Goal: Information Seeking & Learning: Understand process/instructions

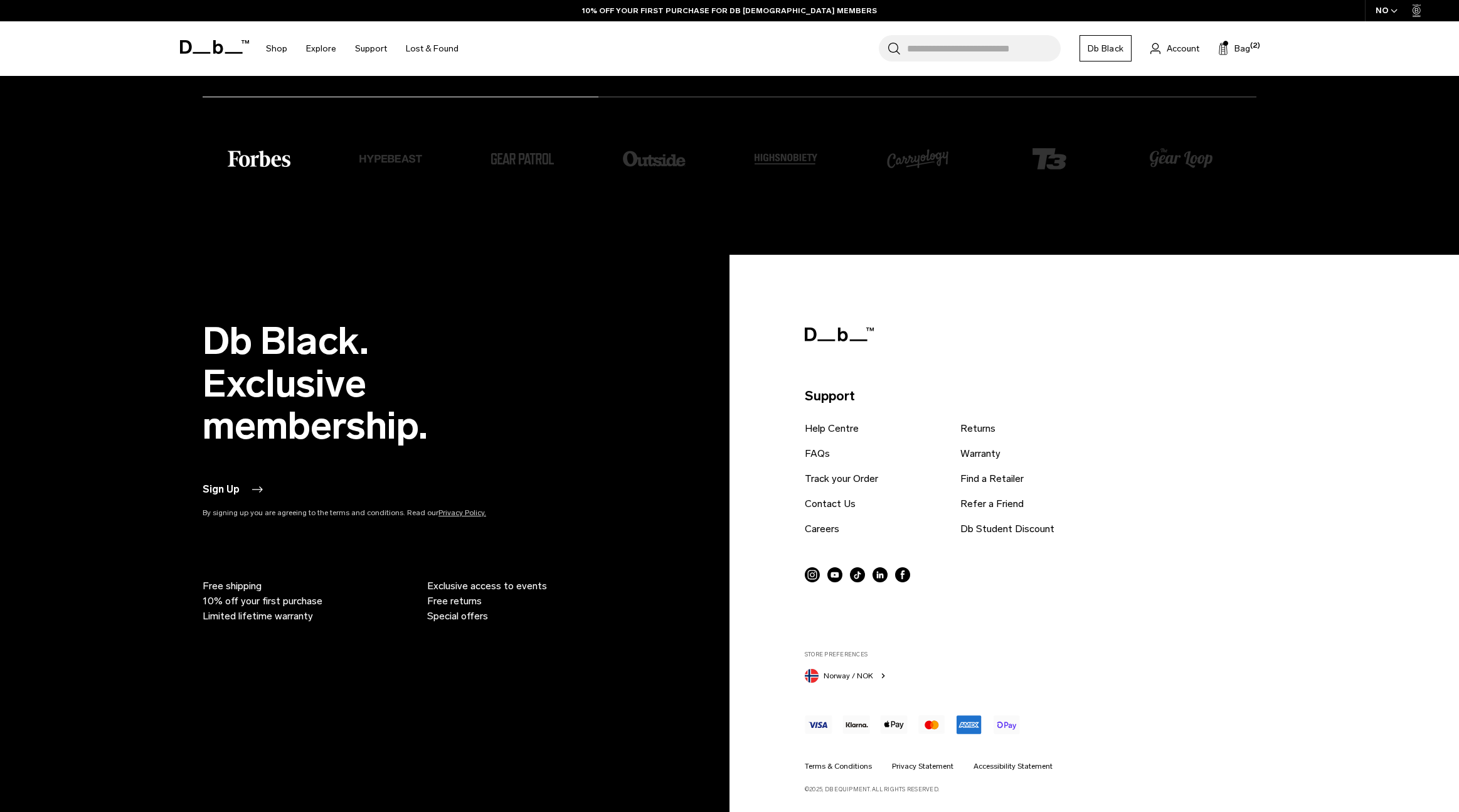
click at [960, 432] on ul "Help Centre FAQs Track your Order Contact Us Careers Returns Warranty Find a Re…" at bounding box center [955, 484] width 301 height 125
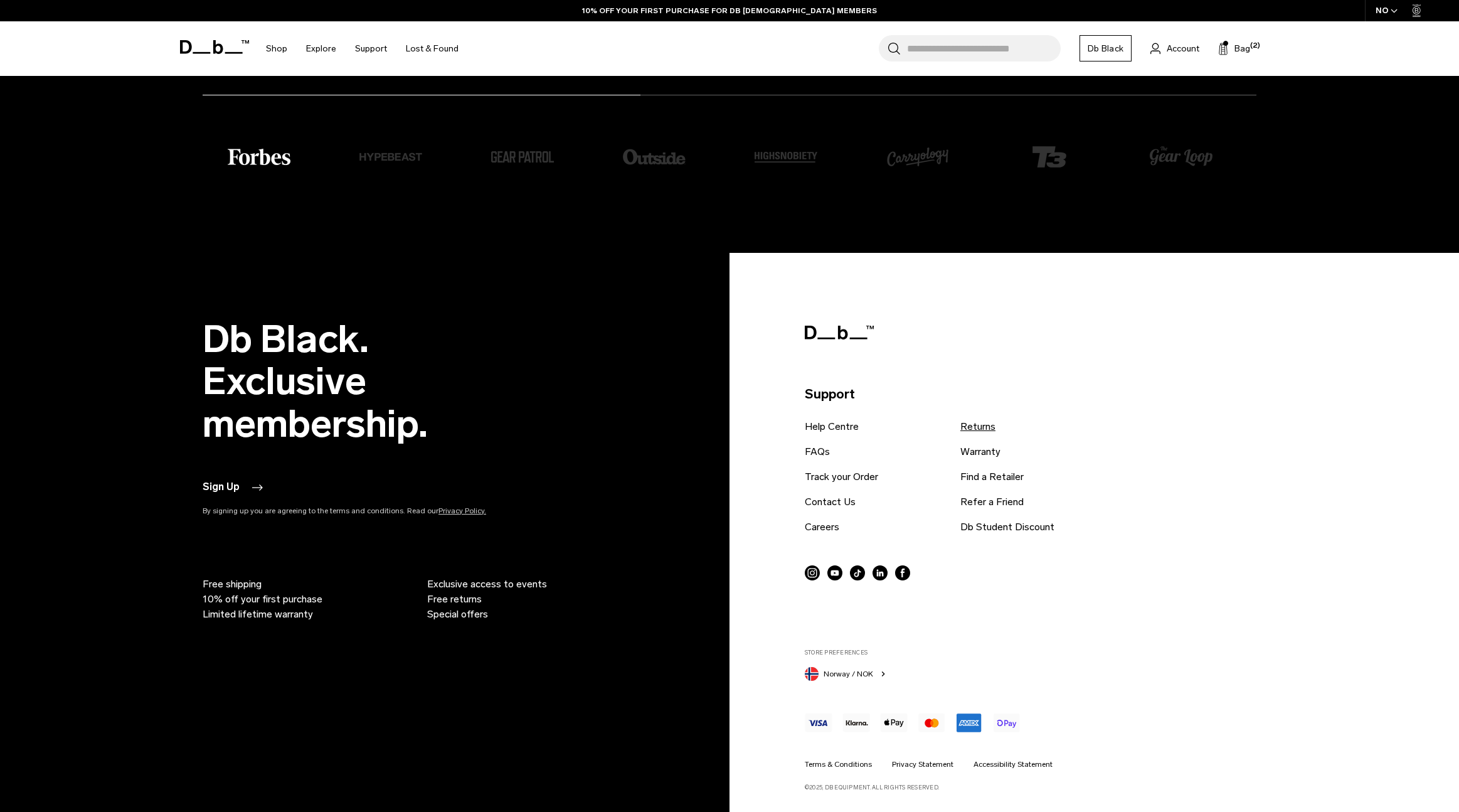
scroll to position [4247, 0]
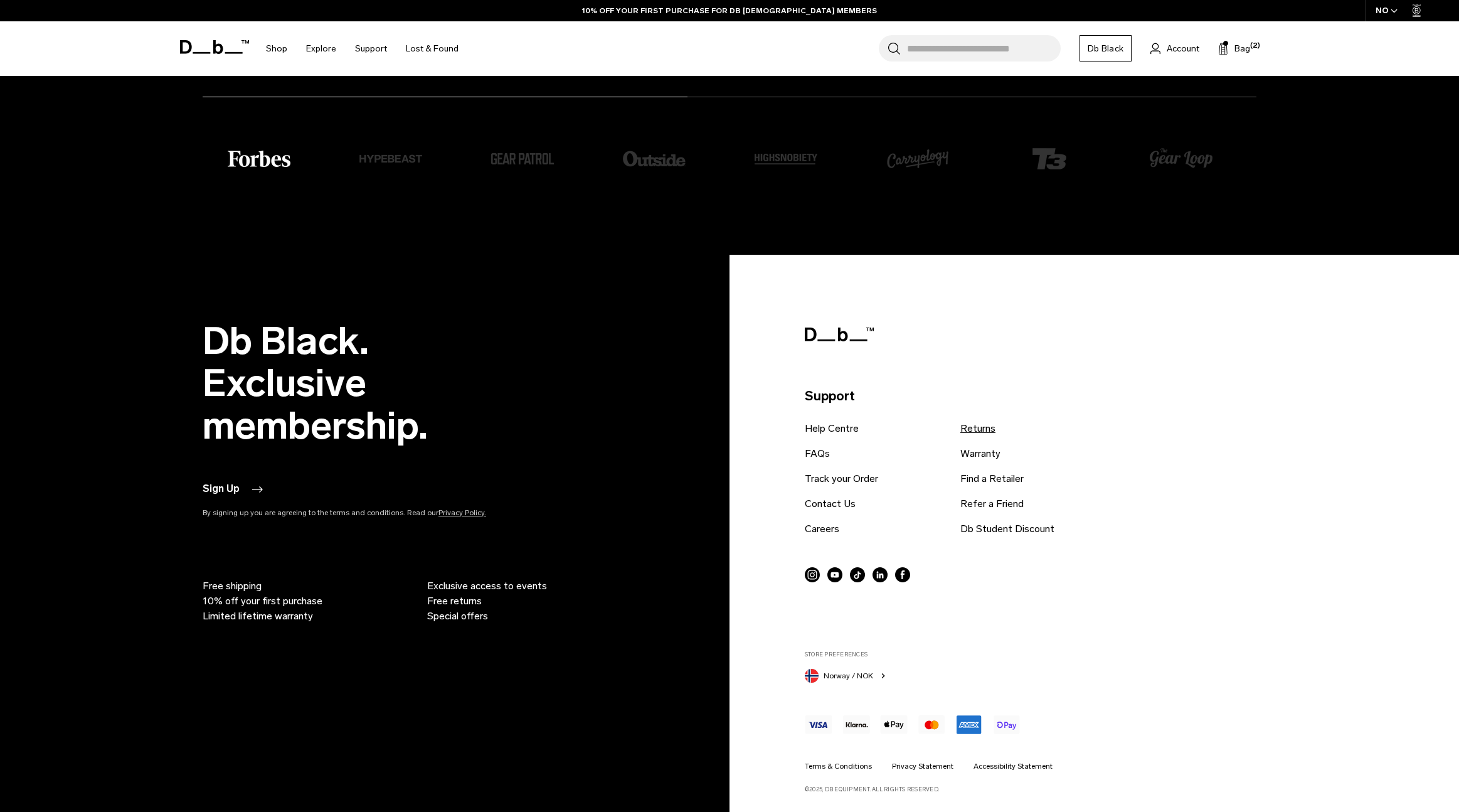
click at [972, 425] on link "Returns" at bounding box center [977, 428] width 35 height 15
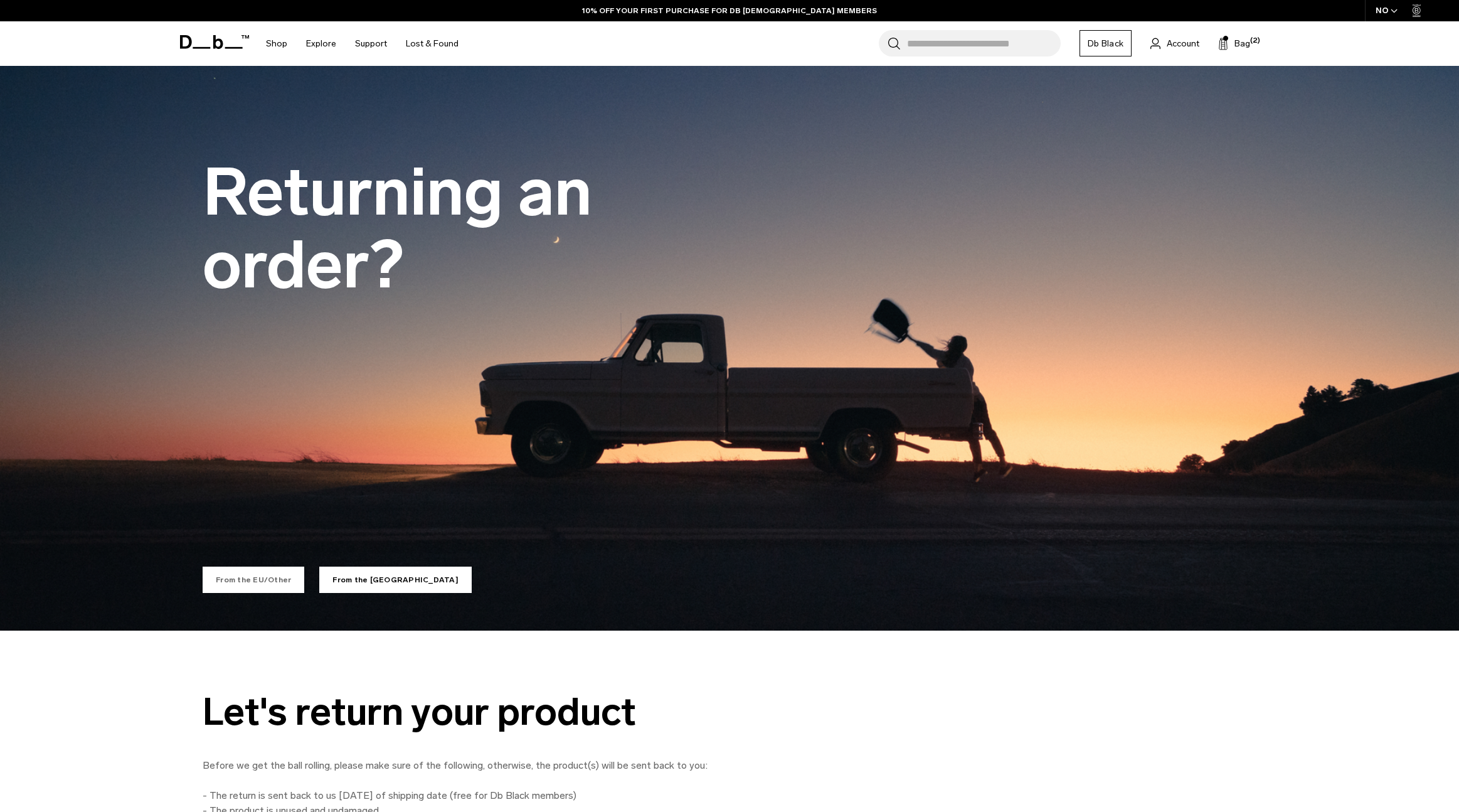
click at [246, 585] on link "From the EU/Other" at bounding box center [253, 579] width 102 height 26
